Goal: Contribute content: Contribute content

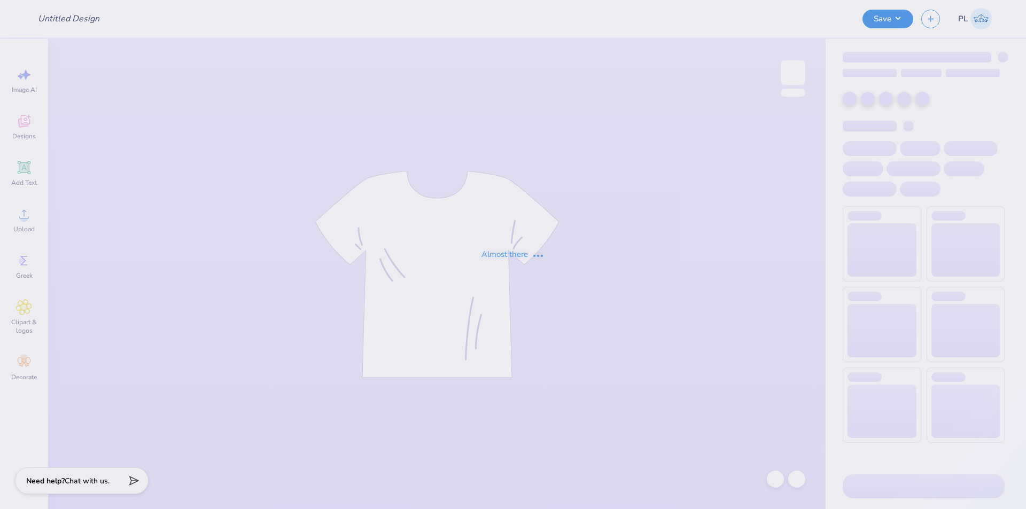
type input "Philo T Shirt"
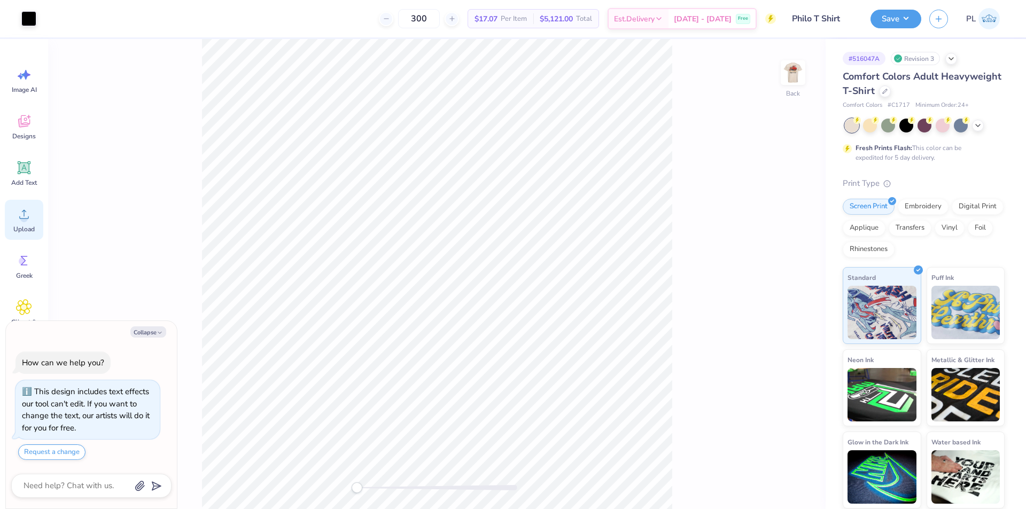
click at [27, 217] on circle at bounding box center [23, 218] width 7 height 7
click at [25, 218] on circle at bounding box center [23, 218] width 7 height 7
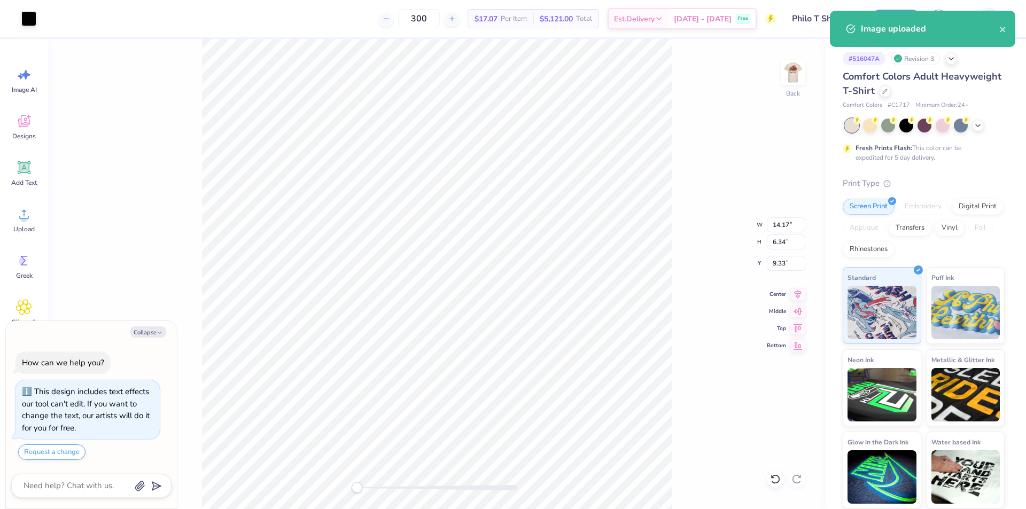
type textarea "x"
type input "4.00"
type input "1.79"
type input "3.00"
type textarea "x"
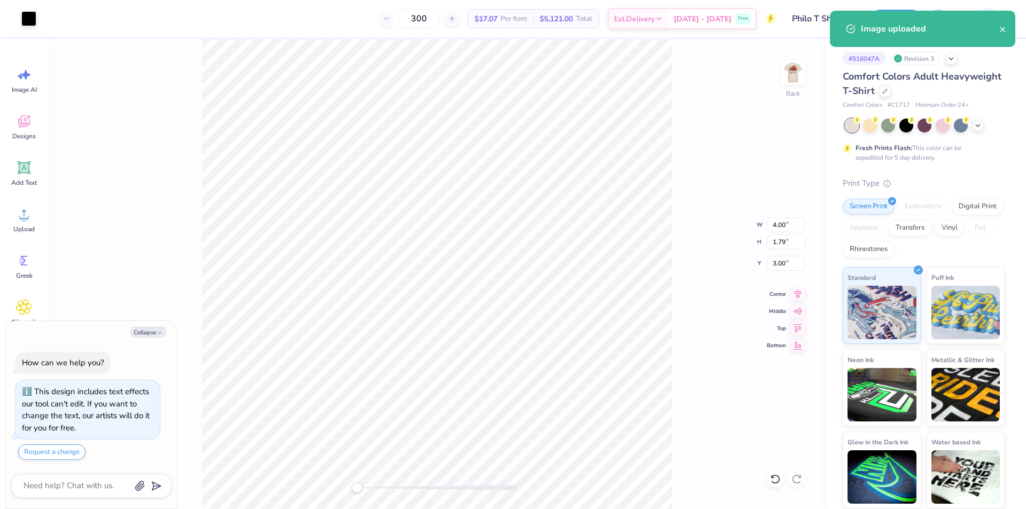
type input "14.17"
type input "6.34"
type input "9.33"
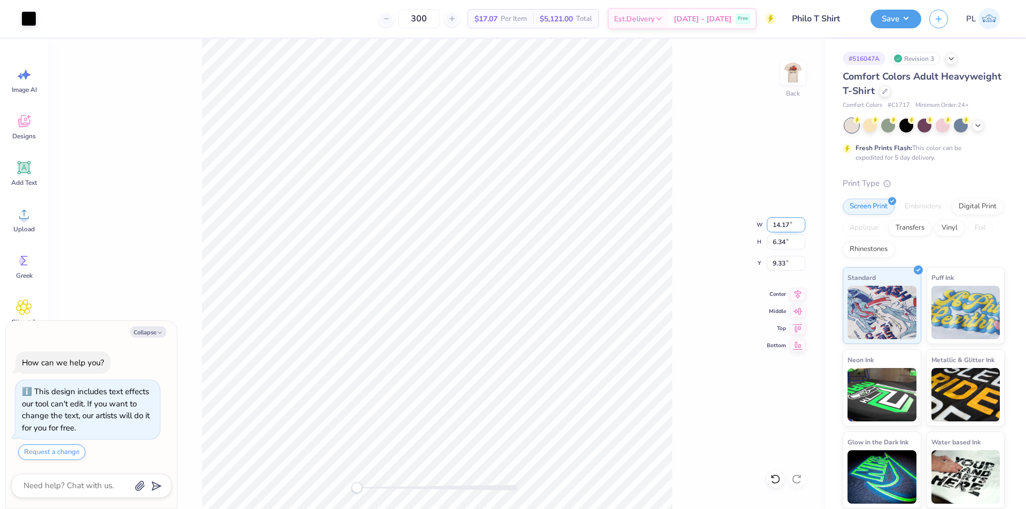
click at [783, 220] on input "14.17" at bounding box center [786, 224] width 38 height 15
type input "4.00"
type textarea "x"
type input "1.79"
click at [786, 258] on input "11.60" at bounding box center [786, 263] width 38 height 15
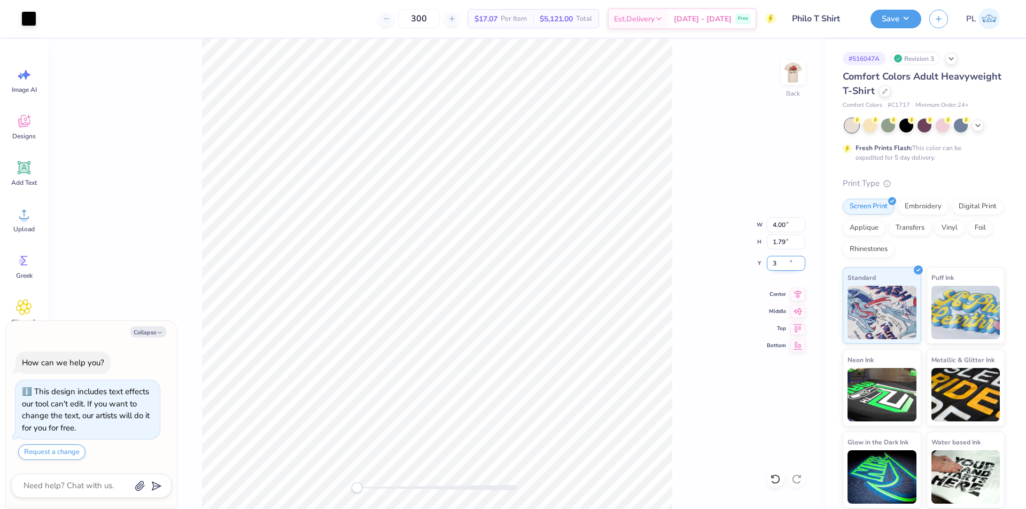
type input "3"
click at [795, 79] on img at bounding box center [792, 72] width 43 height 43
click at [27, 220] on circle at bounding box center [23, 218] width 7 height 7
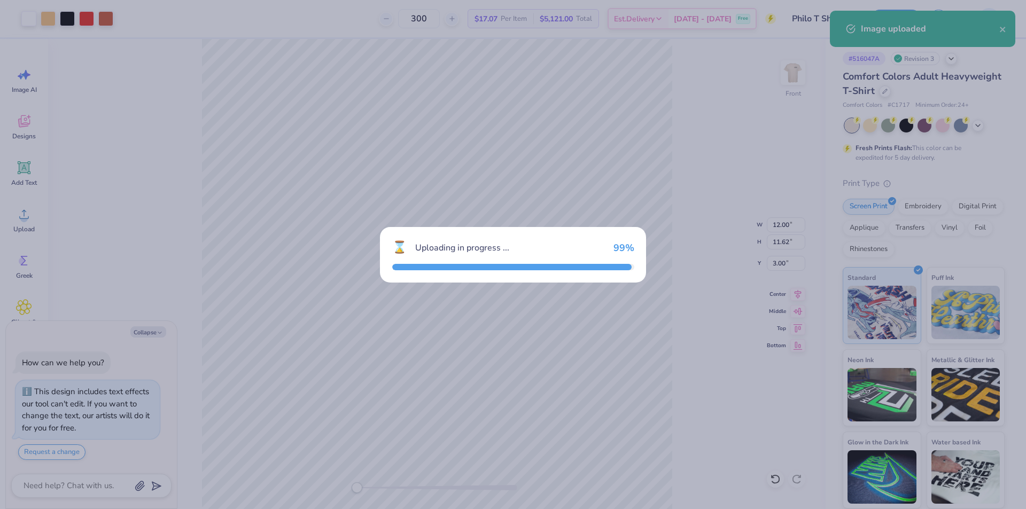
type textarea "x"
type input "14.53"
type input "14.07"
type input "6.72"
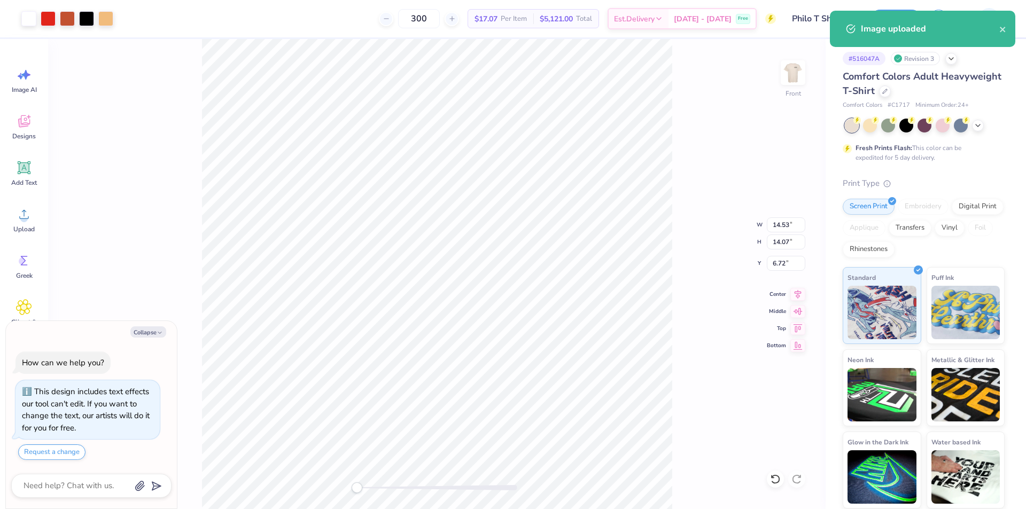
type textarea "x"
type input "10.03"
type input "9.71"
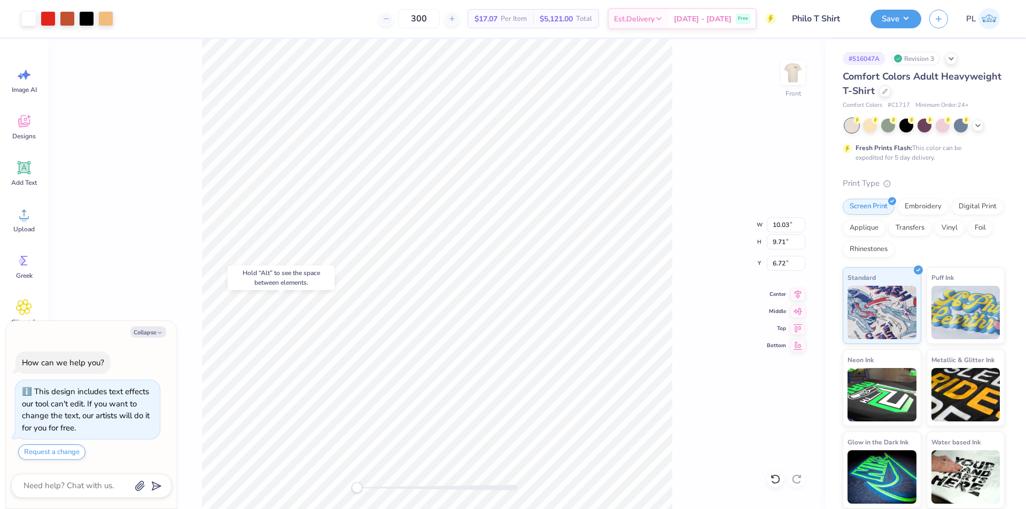
type textarea "x"
type input "12.00"
type input "11.62"
type input "3.00"
type textarea "x"
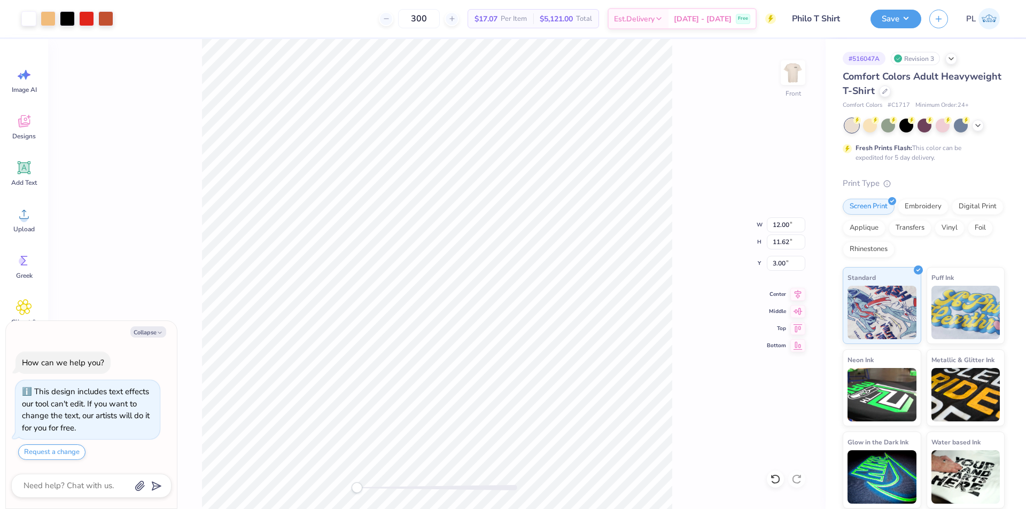
type input "10.03"
type input "9.71"
type input "15.75"
click at [780, 222] on input "10.03" at bounding box center [786, 224] width 38 height 15
type input "12"
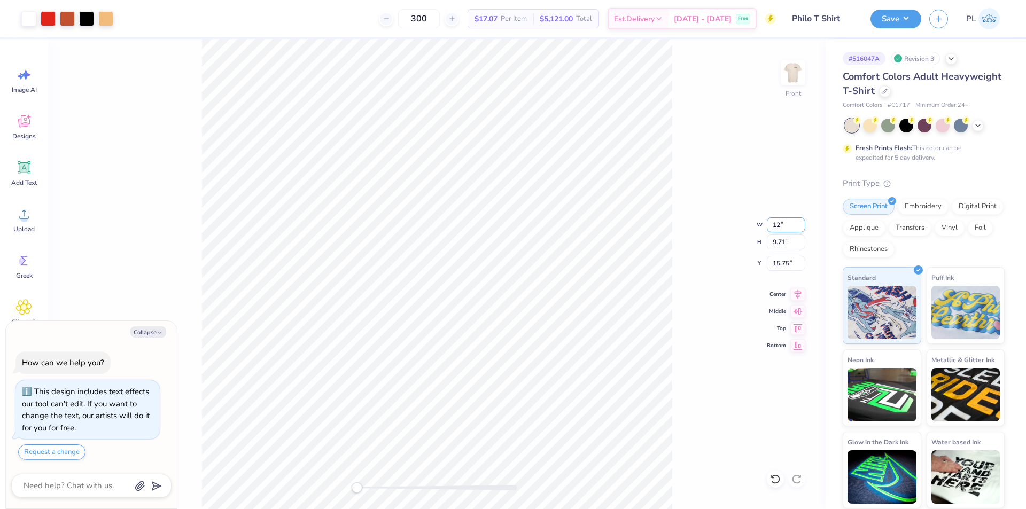
type textarea "x"
type input "12.00"
type input "11.62"
type input "14.79"
type textarea "x"
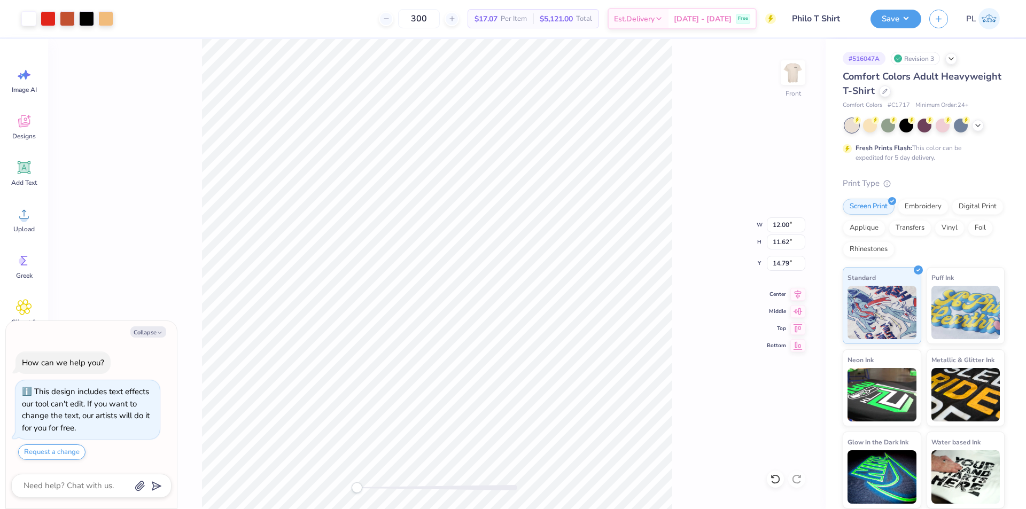
type input "3.00"
type textarea "x"
click at [780, 267] on input "14.79" at bounding box center [786, 263] width 38 height 15
type input "3"
click at [896, 18] on button "Save" at bounding box center [895, 17] width 51 height 19
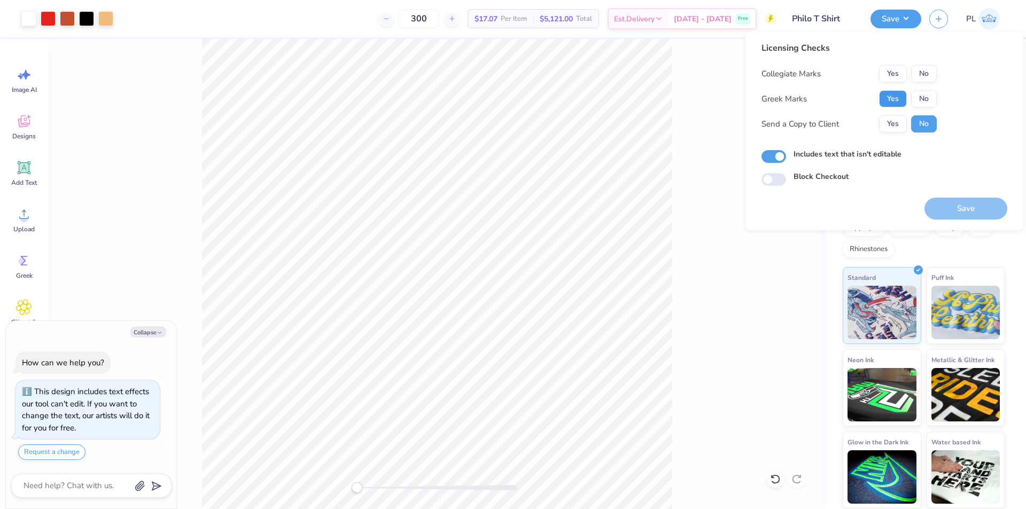
click at [897, 104] on button "Yes" at bounding box center [893, 98] width 28 height 17
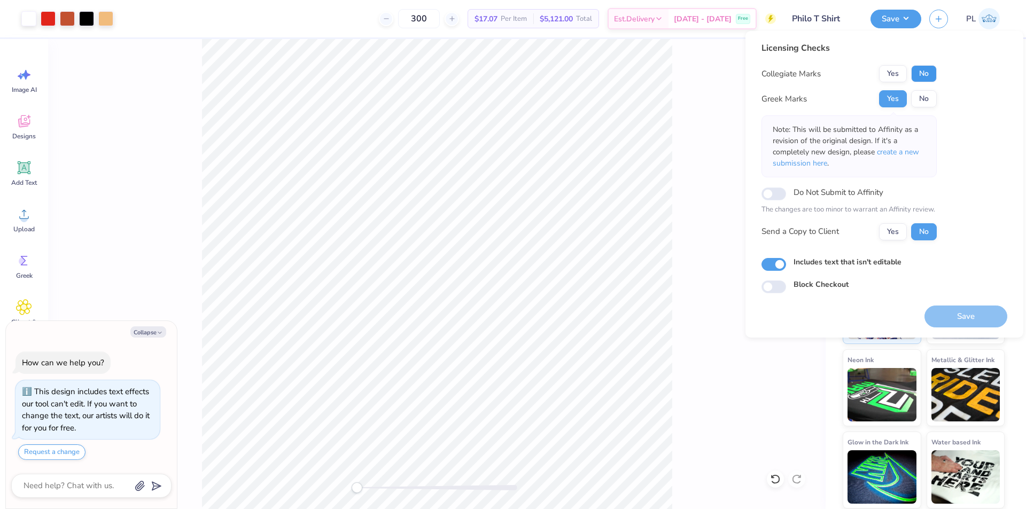
click at [933, 73] on button "No" at bounding box center [924, 73] width 26 height 17
drag, startPoint x: 954, startPoint y: 314, endPoint x: 856, endPoint y: 315, distance: 97.8
click at [856, 315] on div "Licensing Checks Collegiate Marks Yes No Greek Marks Yes No Note: This will be …" at bounding box center [884, 184] width 246 height 285
click at [522, 267] on body "Art colors 300 $17.07 Per Item $5,121.00 Total Est. Delivery [DATE] - [DATE] Fr…" at bounding box center [513, 254] width 1026 height 509
click at [946, 315] on button "Save" at bounding box center [965, 317] width 83 height 22
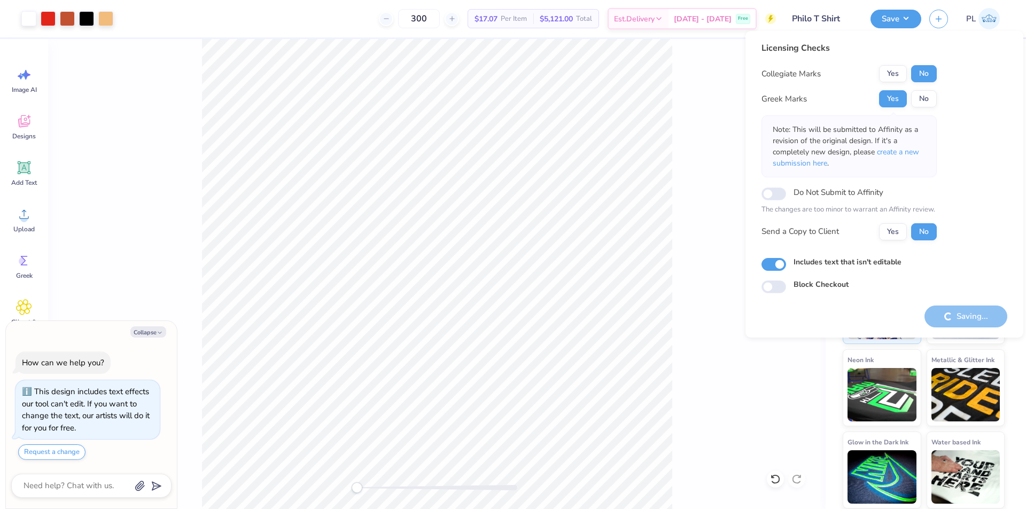
type textarea "x"
